Goal: Information Seeking & Learning: Learn about a topic

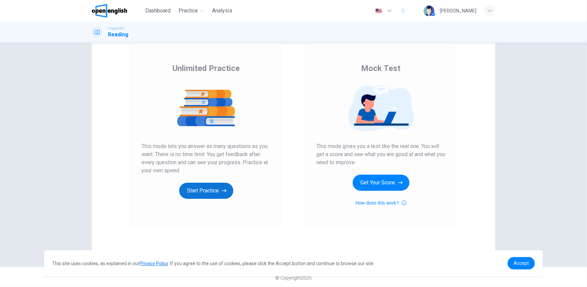
scroll to position [38, 0]
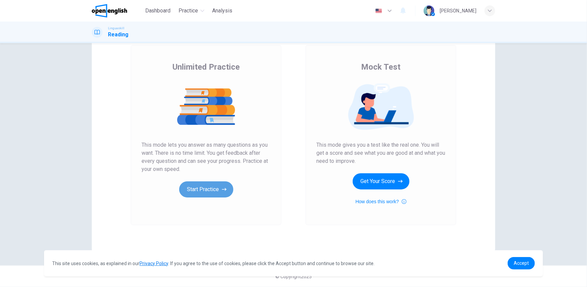
click at [214, 193] on button "Start Practice" at bounding box center [206, 189] width 54 height 16
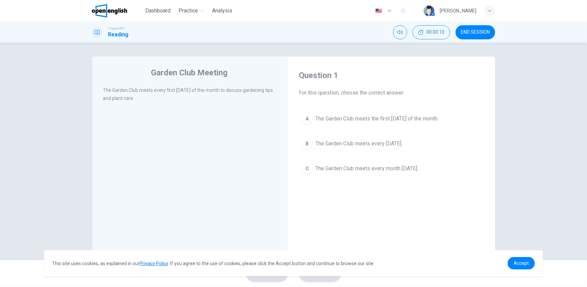
click at [307, 34] on div "Linguaskill Reading 00:00:10 END SESSION" at bounding box center [293, 32] width 425 height 14
click at [427, 33] on span "00:00:14" at bounding box center [436, 32] width 18 height 5
click at [427, 29] on button "Mute" at bounding box center [424, 32] width 14 height 14
click at [427, 29] on button "Unmute" at bounding box center [424, 32] width 14 height 14
click at [445, 34] on icon "Show" at bounding box center [443, 32] width 5 height 5
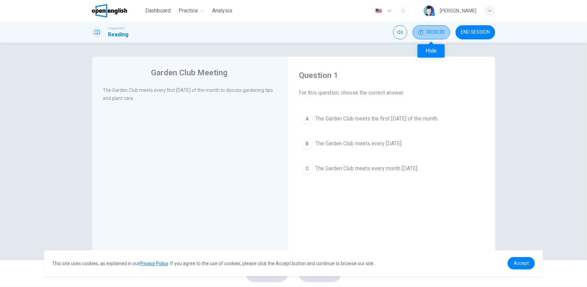
click at [441, 35] on span "00:00:20" at bounding box center [436, 32] width 18 height 5
click at [477, 28] on button "END SESSION" at bounding box center [476, 32] width 40 height 14
click at [114, 9] on img at bounding box center [109, 10] width 35 height 13
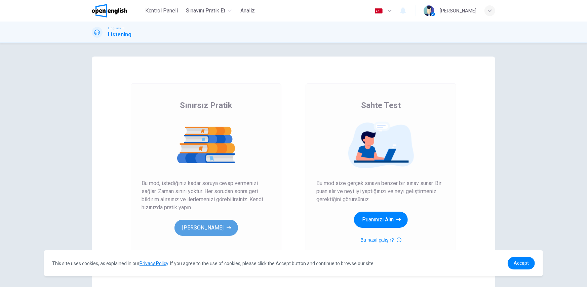
click at [213, 232] on button "[PERSON_NAME]" at bounding box center [207, 228] width 64 height 16
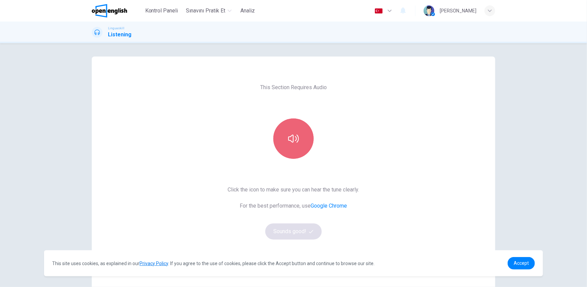
click at [285, 137] on button "button" at bounding box center [293, 138] width 40 height 40
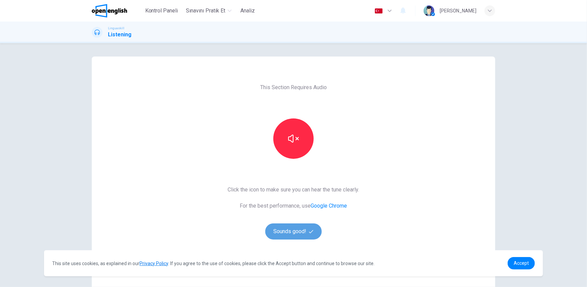
click at [290, 231] on button "Sounds good!" at bounding box center [293, 231] width 57 height 16
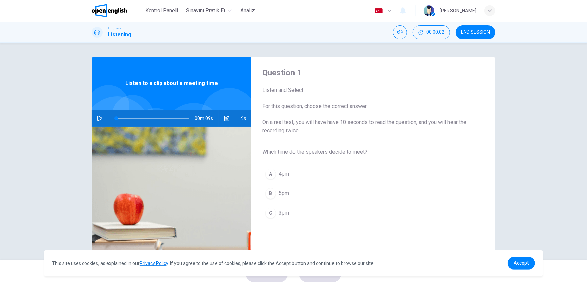
click at [102, 118] on button "button" at bounding box center [100, 118] width 11 height 16
type input "**"
click at [101, 120] on button "button" at bounding box center [100, 118] width 11 height 16
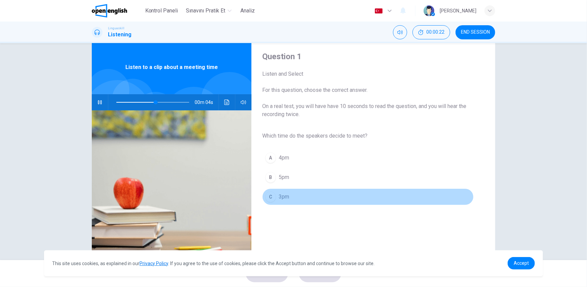
click at [285, 198] on span "3pm" at bounding box center [284, 197] width 10 height 8
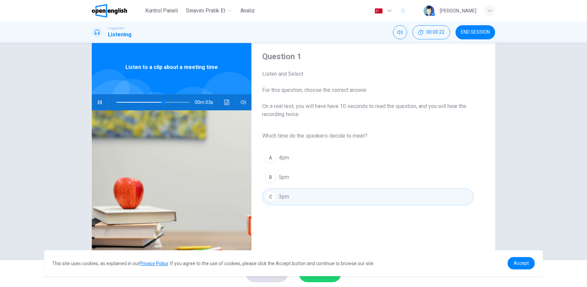
scroll to position [44, 0]
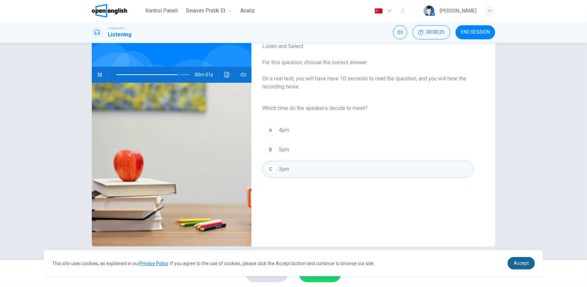
click at [515, 264] on span "Accept" at bounding box center [521, 262] width 15 height 5
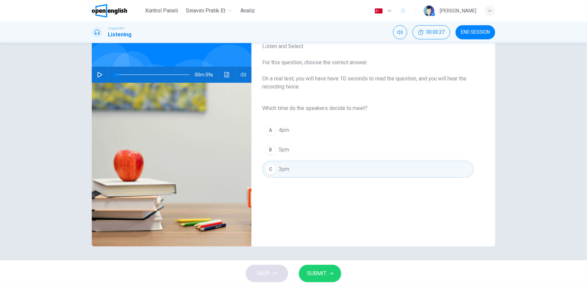
click at [316, 270] on span "SUBMIT" at bounding box center [317, 273] width 20 height 9
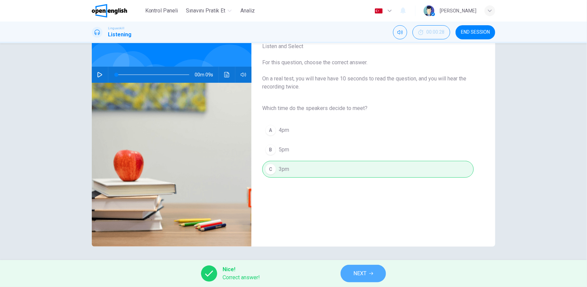
click at [360, 280] on button "NEXT" at bounding box center [363, 273] width 45 height 17
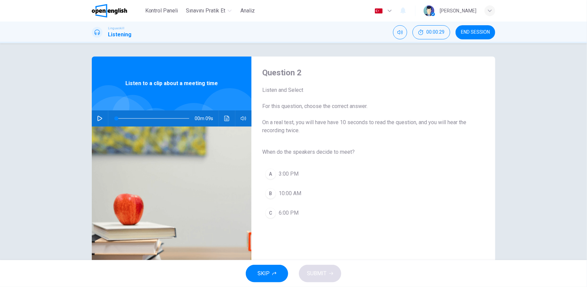
scroll to position [3, 0]
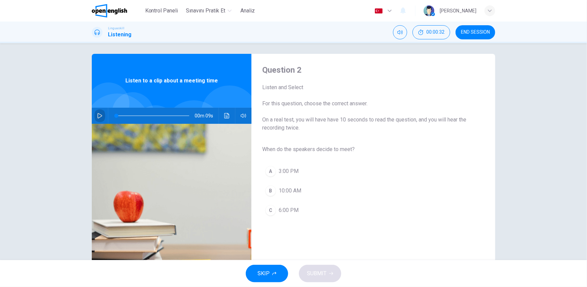
click at [97, 117] on icon "button" at bounding box center [99, 115] width 5 height 5
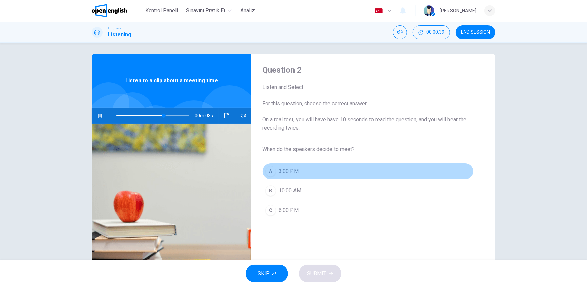
click at [267, 171] on div "A" at bounding box center [270, 171] width 11 height 11
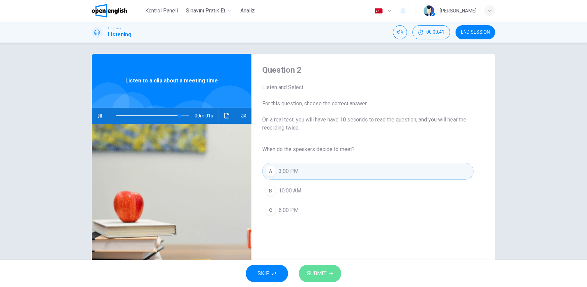
click at [320, 276] on span "SUBMIT" at bounding box center [317, 273] width 20 height 9
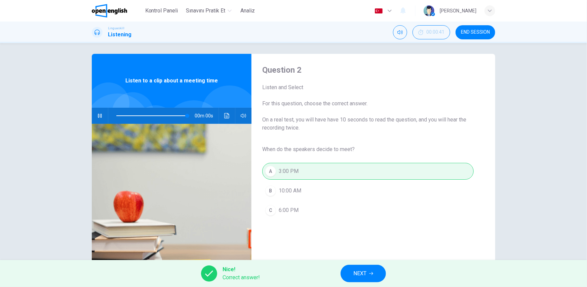
type input "*"
click at [366, 270] on span "NEXT" at bounding box center [360, 273] width 13 height 9
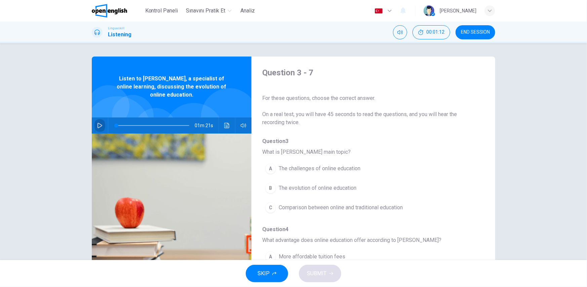
click at [97, 125] on icon "button" at bounding box center [99, 125] width 5 height 5
drag, startPoint x: 120, startPoint y: 125, endPoint x: 108, endPoint y: 126, distance: 12.1
click at [116, 126] on span at bounding box center [118, 125] width 4 height 4
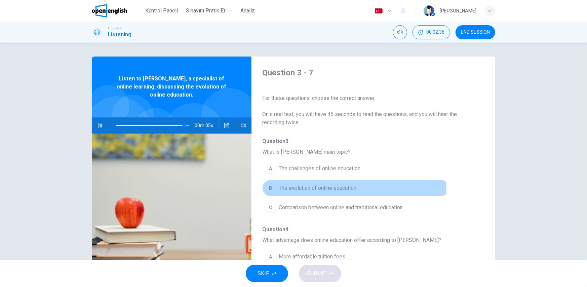
click at [308, 188] on span "The evolution of online education" at bounding box center [318, 188] width 78 height 8
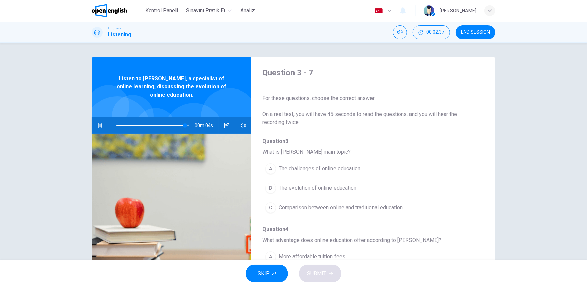
type input "**"
type input "*"
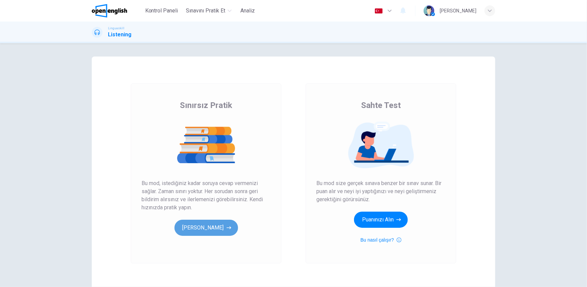
click at [197, 223] on button "[PERSON_NAME]" at bounding box center [207, 228] width 64 height 16
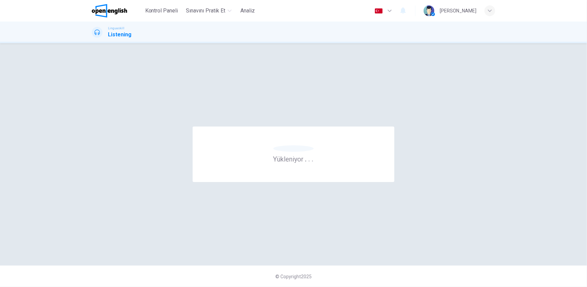
click at [197, 223] on div "Yükleniyor . . ." at bounding box center [294, 154] width 404 height 195
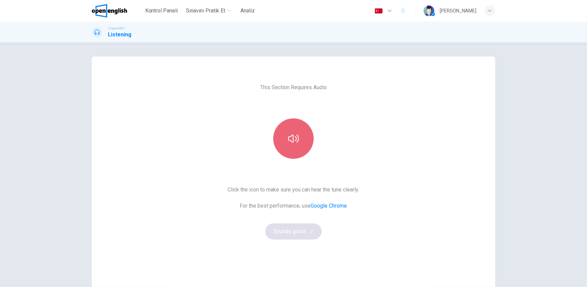
click at [293, 124] on button "button" at bounding box center [293, 138] width 40 height 40
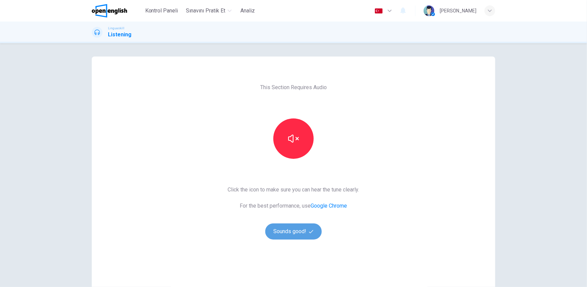
click at [289, 233] on button "Sounds good!" at bounding box center [293, 231] width 57 height 16
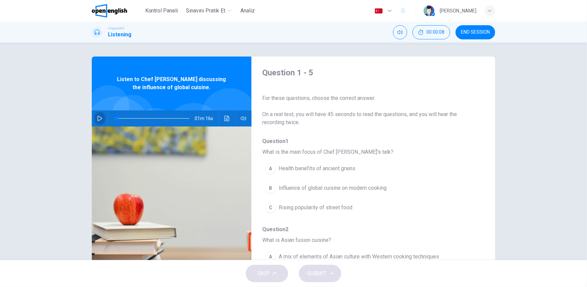
click at [100, 118] on icon "button" at bounding box center [100, 118] width 5 height 5
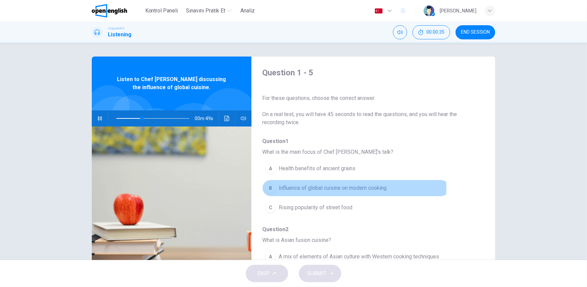
click at [306, 189] on span "Influence of global cuisine on modern cooking" at bounding box center [333, 188] width 108 height 8
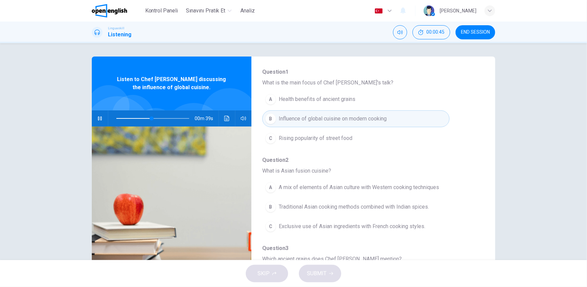
scroll to position [70, 0]
drag, startPoint x: 292, startPoint y: 172, endPoint x: 316, endPoint y: 170, distance: 23.7
click at [316, 170] on span "What is Asian fusion cuisine?" at bounding box center [368, 171] width 212 height 8
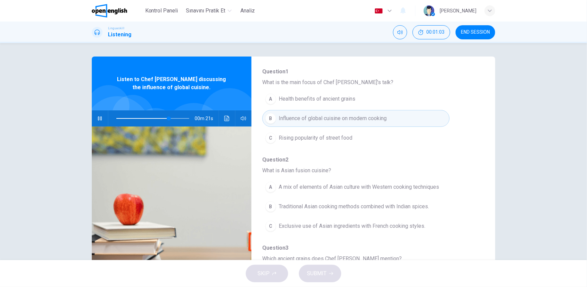
click at [316, 170] on span "What is Asian fusion cuisine?" at bounding box center [368, 171] width 212 height 8
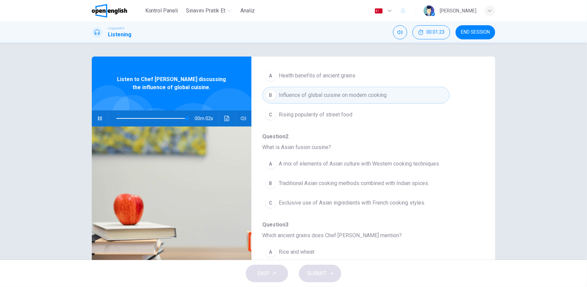
scroll to position [141, 0]
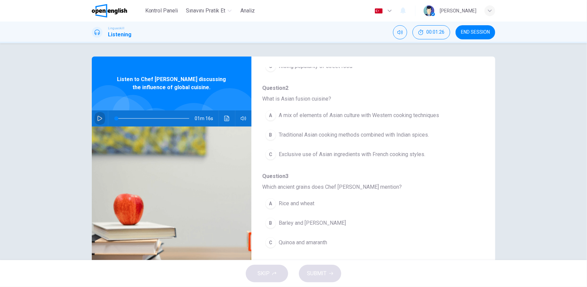
click at [95, 117] on button "button" at bounding box center [100, 118] width 11 height 16
click at [124, 117] on span at bounding box center [152, 118] width 73 height 9
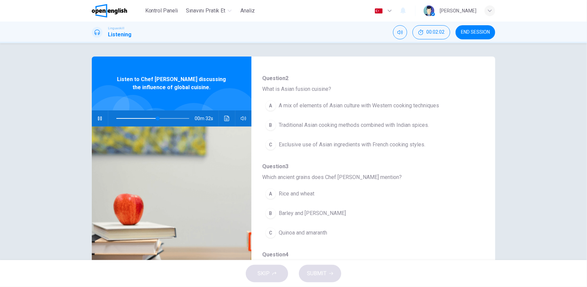
scroll to position [151, 0]
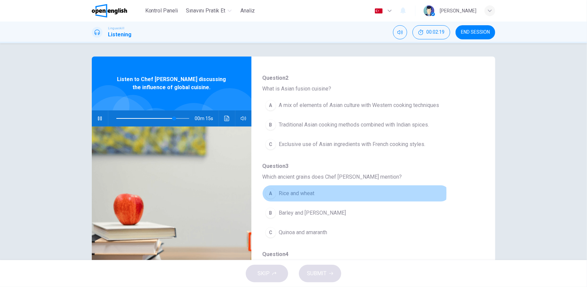
click at [314, 192] on button "A Rice and wheat" at bounding box center [355, 193] width 187 height 17
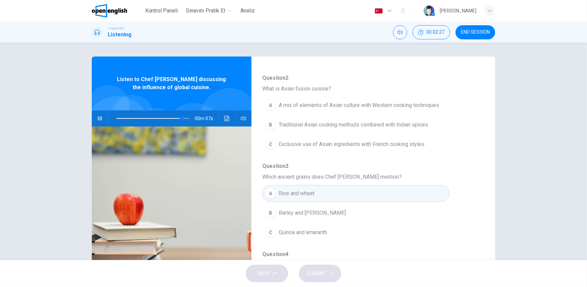
click at [310, 125] on span "Traditional Asian cooking methods combined with Indian spices." at bounding box center [354, 125] width 150 height 8
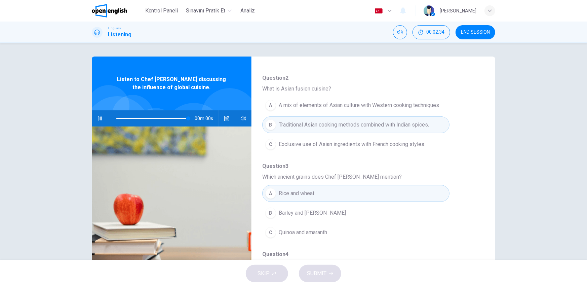
type input "*"
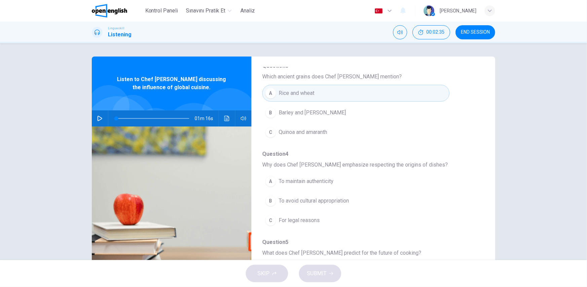
scroll to position [252, 0]
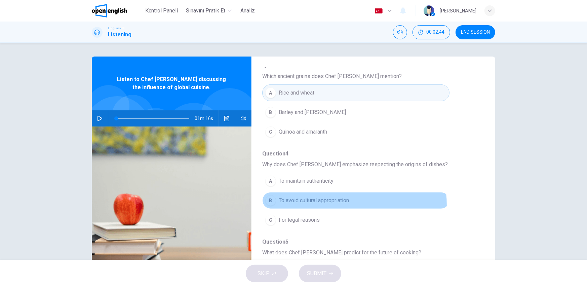
click at [311, 205] on button "B To avoid cultural appropriation" at bounding box center [355, 200] width 187 height 17
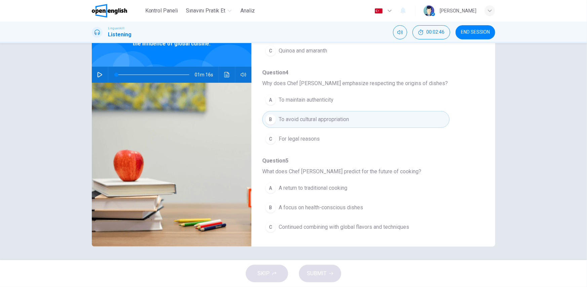
scroll to position [43, 0]
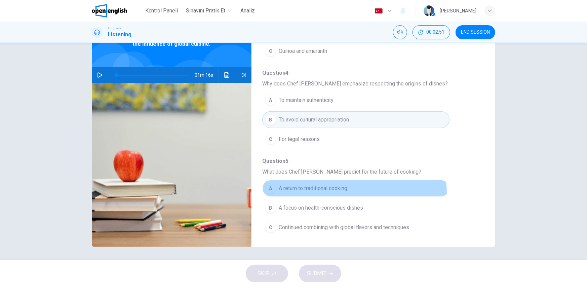
click at [327, 192] on button "A A return to traditional cooking" at bounding box center [355, 188] width 187 height 17
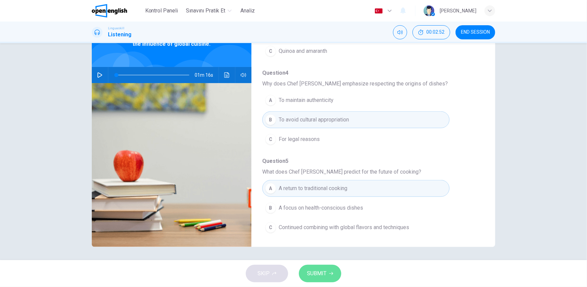
click at [316, 276] on span "SUBMIT" at bounding box center [317, 273] width 20 height 9
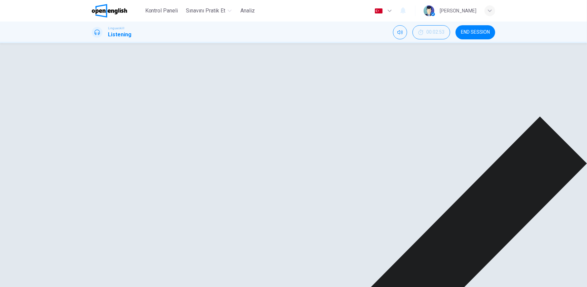
scroll to position [270, 0]
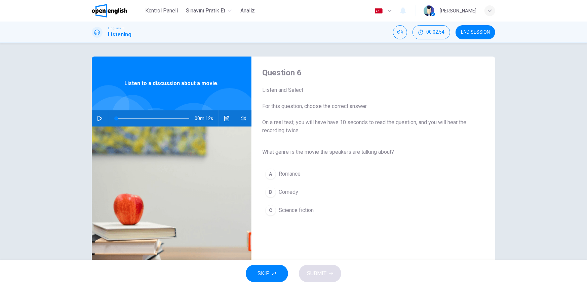
scroll to position [44, 0]
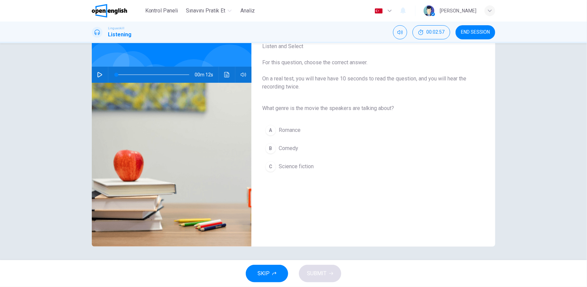
click at [287, 110] on span "What genre is the movie the speakers are talking about?" at bounding box center [368, 108] width 212 height 8
click at [101, 72] on icon "button" at bounding box center [99, 74] width 5 height 5
click at [99, 78] on button "button" at bounding box center [100, 75] width 11 height 16
type input "*"
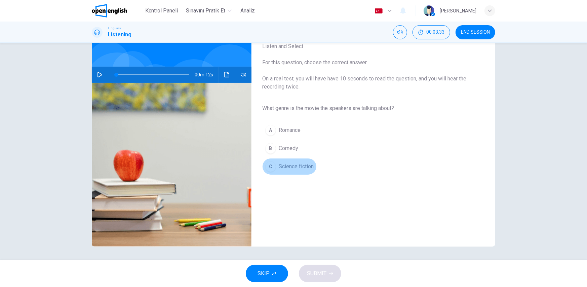
click at [296, 167] on span "Science fiction" at bounding box center [296, 166] width 35 height 8
click at [313, 275] on span "SUBMIT" at bounding box center [317, 273] width 20 height 9
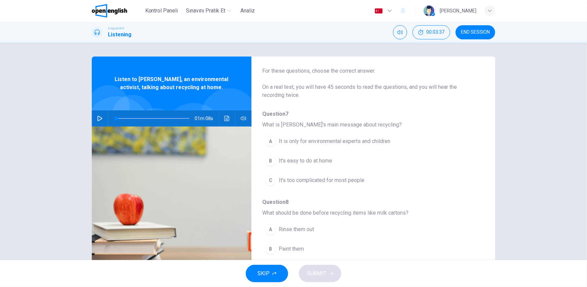
scroll to position [0, 0]
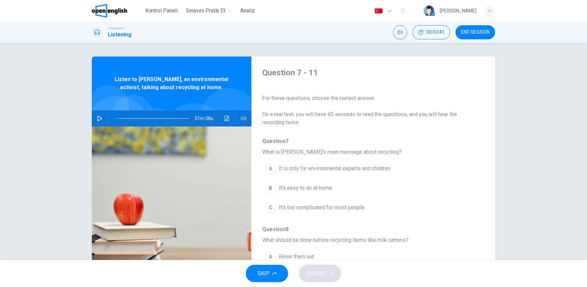
click at [184, 77] on span "Listen to [PERSON_NAME], an environmental activist, talking about recycling at …" at bounding box center [172, 83] width 116 height 16
click at [358, 153] on span "What is [PERSON_NAME]'s main message about recycling?" at bounding box center [368, 152] width 212 height 8
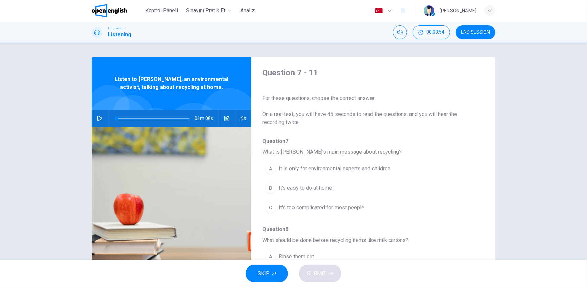
click at [107, 10] on img at bounding box center [109, 10] width 35 height 13
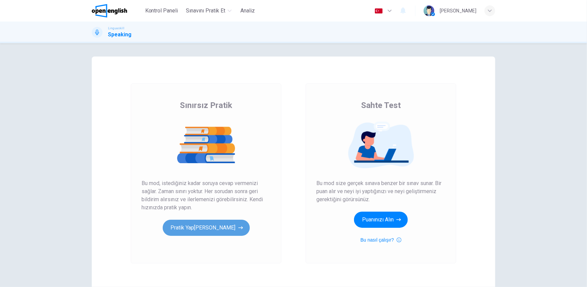
click at [224, 222] on button "[PERSON_NAME]" at bounding box center [206, 228] width 87 height 16
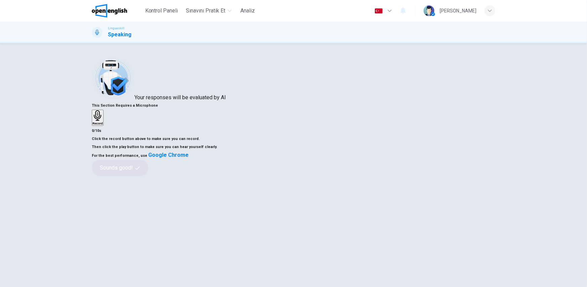
click at [103, 111] on div "Record" at bounding box center [98, 117] width 10 height 15
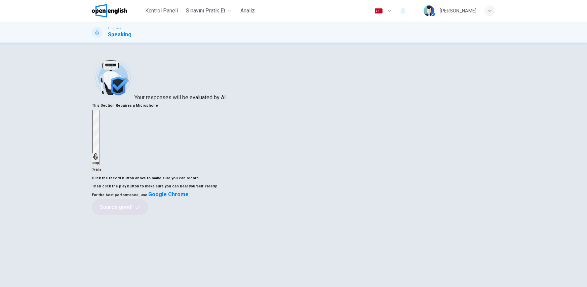
click at [99, 137] on div "Stop" at bounding box center [96, 137] width 7 height 54
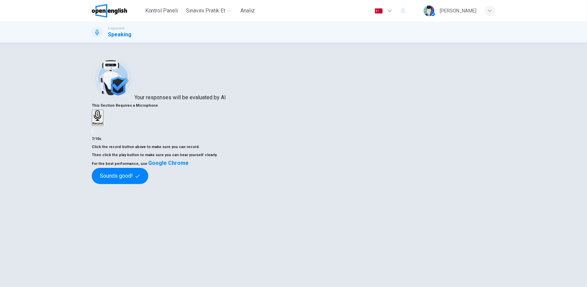
click at [391, 184] on div "Click the record button above to make sure you can record. Then click the play …" at bounding box center [294, 163] width 404 height 41
click at [148, 184] on button "Sounds good!" at bounding box center [120, 176] width 57 height 16
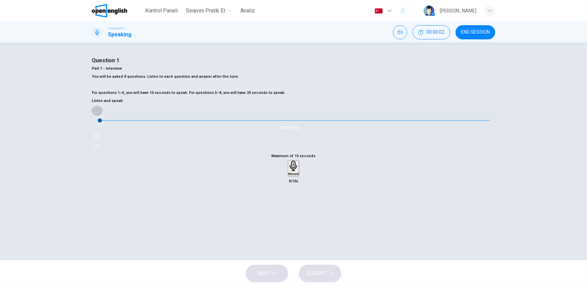
click at [100, 113] on icon "button" at bounding box center [97, 110] width 5 height 5
type input "*"
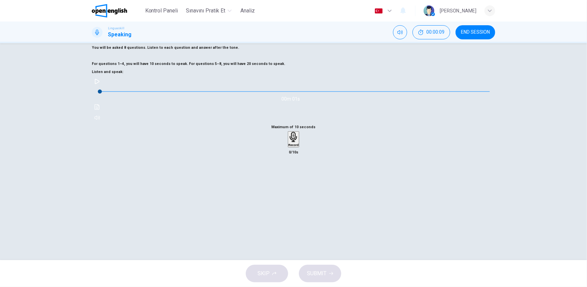
click at [292, 147] on h6 "Record" at bounding box center [294, 144] width 10 height 3
click at [292, 186] on h6 "Stop" at bounding box center [293, 184] width 7 height 3
click at [154, 50] on span "You will be asked 8 questions. Listen to each question and answer after the ton…" at bounding box center [165, 47] width 147 height 4
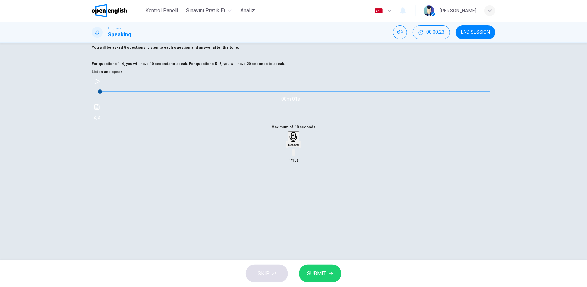
click at [287, 146] on icon "button" at bounding box center [287, 146] width 0 height 0
click at [289, 147] on h6 "Record" at bounding box center [294, 144] width 10 height 3
click at [294, 186] on h6 "Stop" at bounding box center [293, 184] width 7 height 3
click at [306, 152] on icon "button" at bounding box center [305, 150] width 4 height 5
click at [312, 272] on span "SUBMIT" at bounding box center [317, 273] width 20 height 9
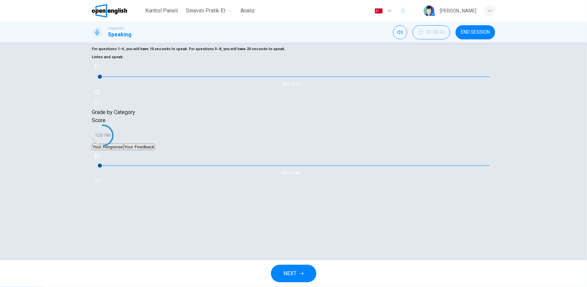
scroll to position [68, 0]
click at [155, 150] on button "Your Feedback" at bounding box center [139, 147] width 31 height 6
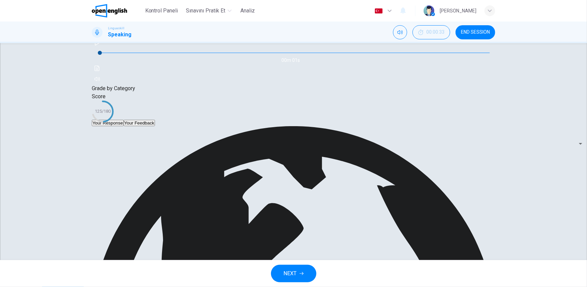
click at [124, 126] on button "Your Response" at bounding box center [108, 123] width 32 height 6
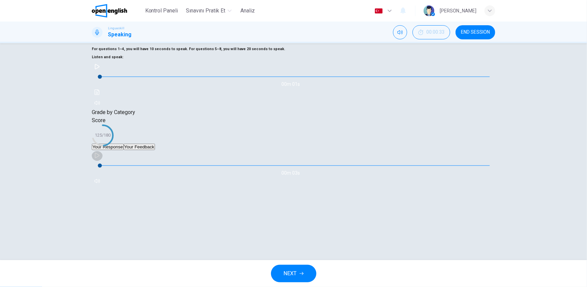
click at [103, 161] on button "button" at bounding box center [97, 155] width 11 height 11
type input "**"
click at [301, 274] on icon "button" at bounding box center [302, 273] width 4 height 4
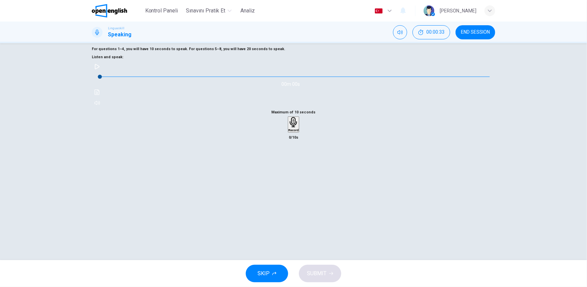
scroll to position [44, 0]
click at [103, 72] on button "button" at bounding box center [97, 66] width 11 height 11
type input "*"
